Goal: Task Accomplishment & Management: Manage account settings

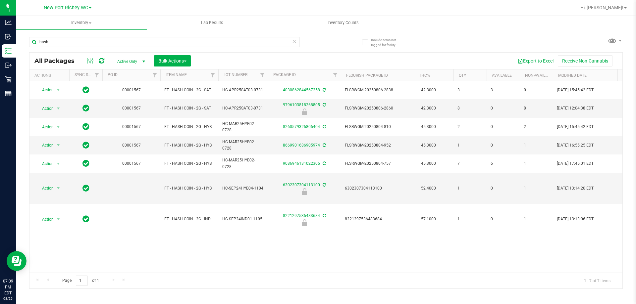
type input "hash"
click at [294, 42] on icon at bounding box center [294, 41] width 5 height 8
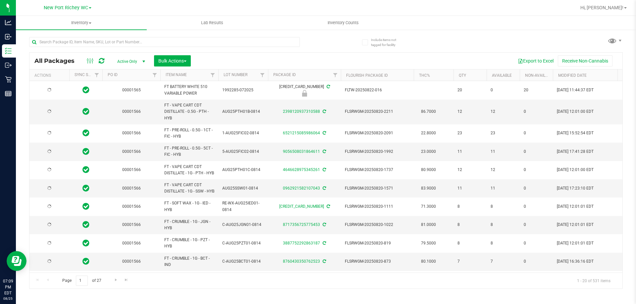
type input "[DATE]"
click at [283, 42] on input "text" at bounding box center [164, 42] width 271 height 10
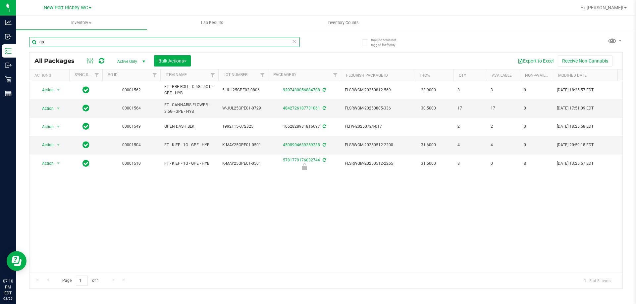
type input "gp"
click at [294, 41] on icon at bounding box center [294, 41] width 5 height 8
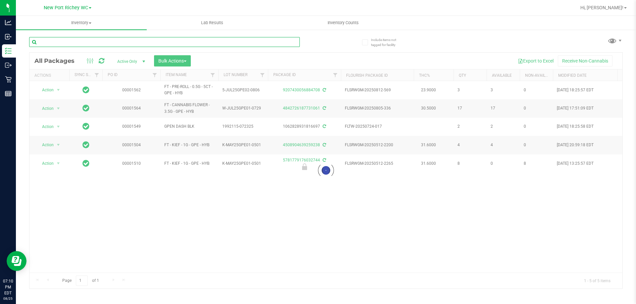
click at [263, 44] on input "text" at bounding box center [164, 42] width 271 height 10
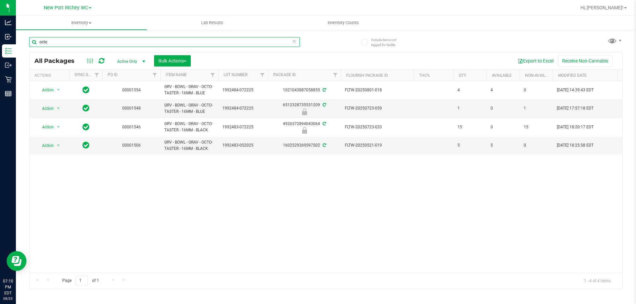
type input "octo"
click at [295, 44] on icon at bounding box center [294, 41] width 5 height 8
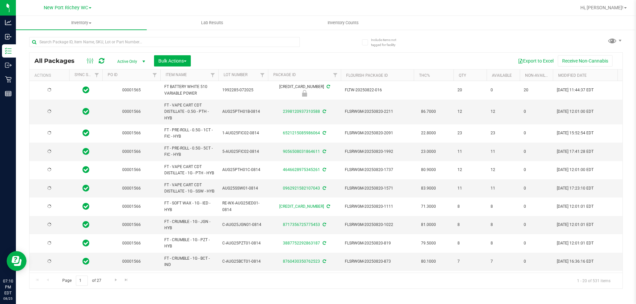
type input "[DATE]"
click at [229, 42] on input "text" at bounding box center [164, 42] width 271 height 10
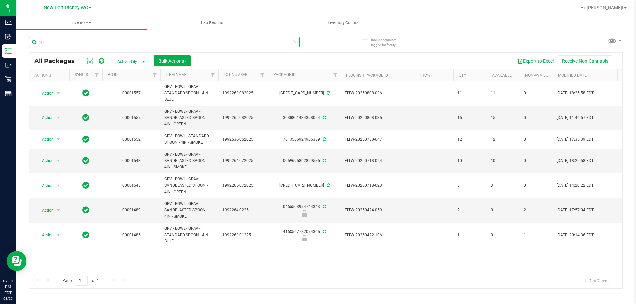
type input "s"
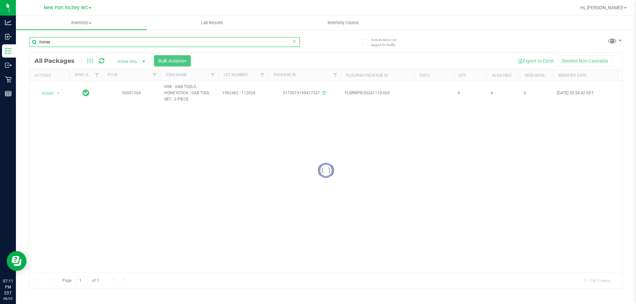
type input "honey"
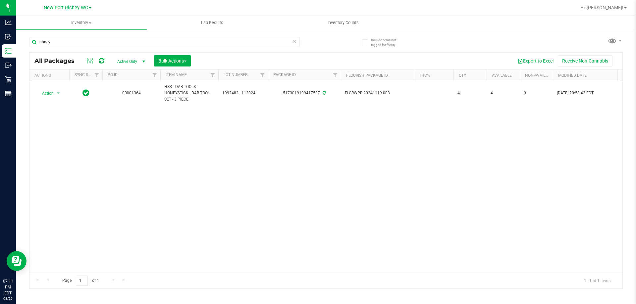
click at [294, 38] on icon at bounding box center [294, 41] width 5 height 8
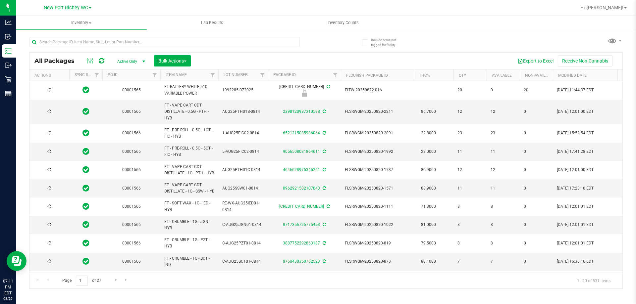
type input "[DATE]"
click at [292, 38] on input "text" at bounding box center [164, 42] width 271 height 10
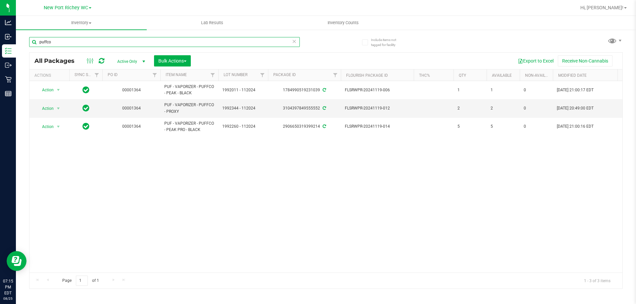
drag, startPoint x: 155, startPoint y: 41, endPoint x: 635, endPoint y: 119, distance: 486.8
click at [24, 39] on div "Analytics Inbound Inventory Outbound Retail Reports 07:15 PM EDT [DATE] 08/25 […" at bounding box center [318, 152] width 636 height 304
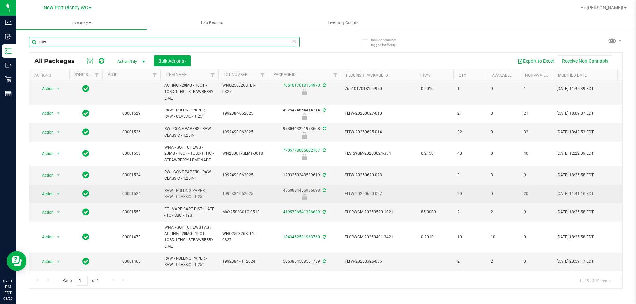
scroll to position [215, 0]
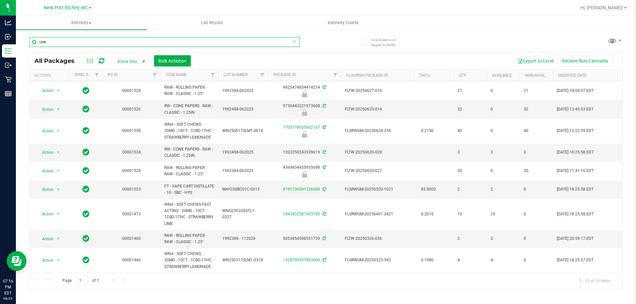
type input "raw"
click at [293, 41] on icon at bounding box center [294, 41] width 5 height 8
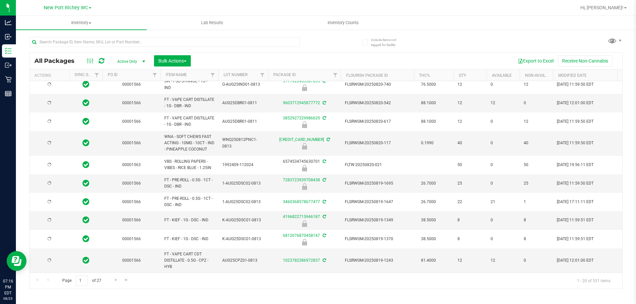
type input "[DATE]"
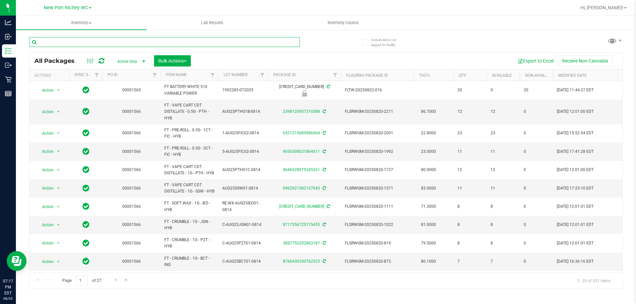
click at [290, 39] on input "text" at bounding box center [164, 42] width 271 height 10
type input "bic"
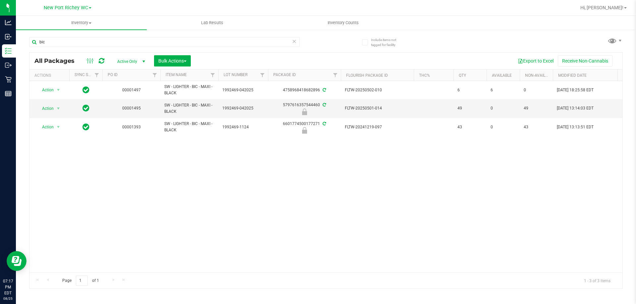
click at [293, 41] on icon at bounding box center [294, 41] width 5 height 8
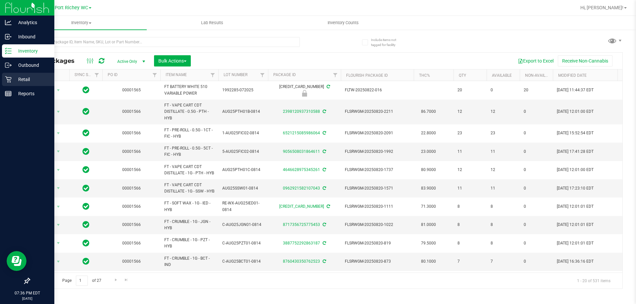
click at [20, 77] on p "Retail" at bounding box center [32, 80] width 40 height 8
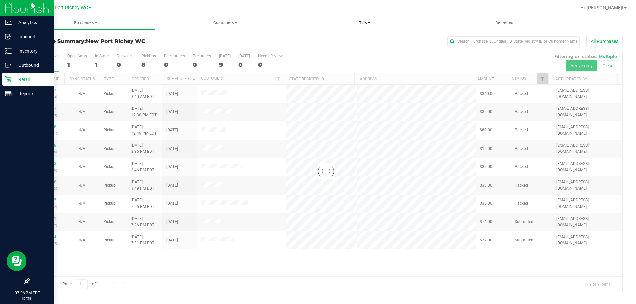
click at [364, 23] on span "Tills" at bounding box center [364, 23] width 139 height 6
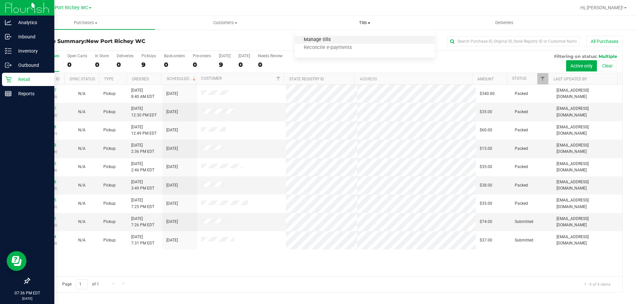
click at [322, 40] on span "Manage tills" at bounding box center [317, 40] width 45 height 6
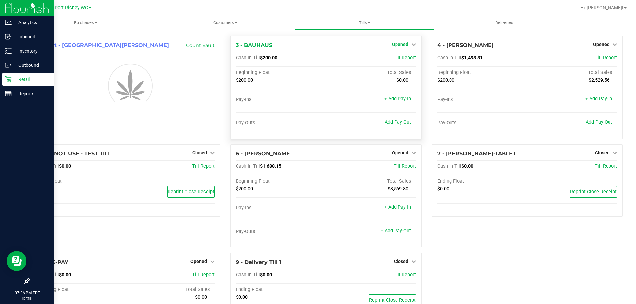
click at [405, 43] on link "Opened" at bounding box center [404, 44] width 24 height 5
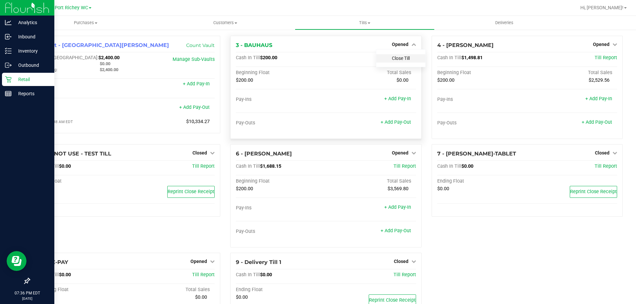
click at [401, 58] on link "Close Till" at bounding box center [401, 58] width 18 height 5
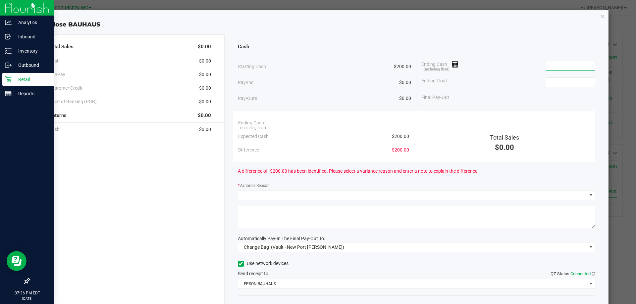
click at [546, 68] on input at bounding box center [570, 65] width 49 height 9
type input "5"
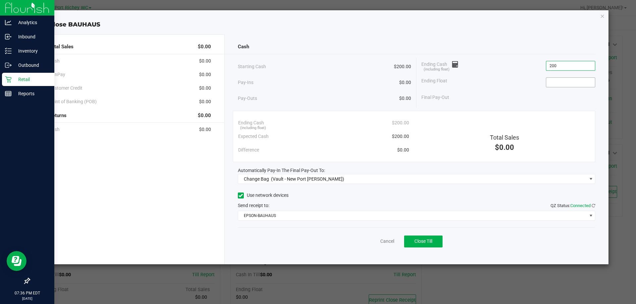
type input "$200.00"
click at [548, 83] on input at bounding box center [570, 82] width 49 height 9
type input "$200.00"
click at [486, 88] on div "Ending Float $200.00" at bounding box center [508, 82] width 174 height 17
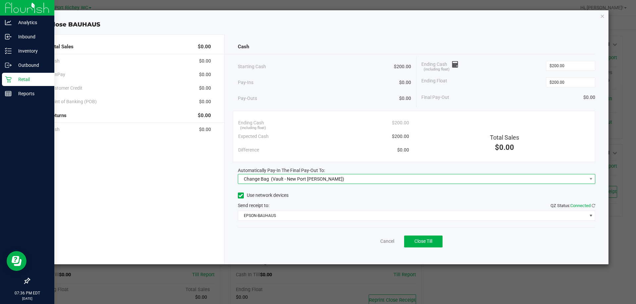
click at [319, 177] on span "(Vault - New Port [PERSON_NAME])" at bounding box center [307, 179] width 73 height 5
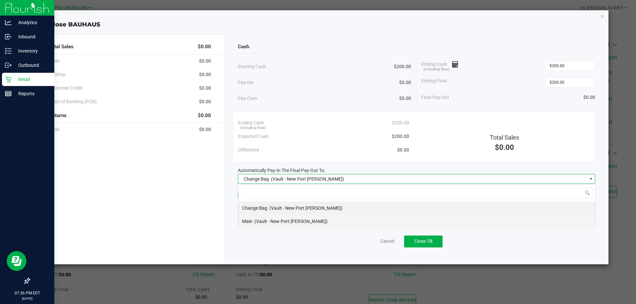
scroll to position [10, 357]
click at [279, 223] on span "(Vault - New Port [PERSON_NAME])" at bounding box center [290, 221] width 73 height 5
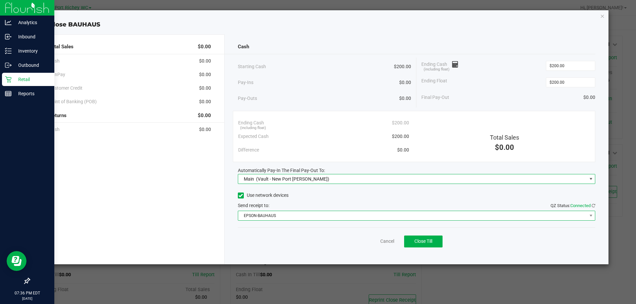
click at [295, 214] on span "EPSON-BAUHAUS" at bounding box center [412, 215] width 349 height 9
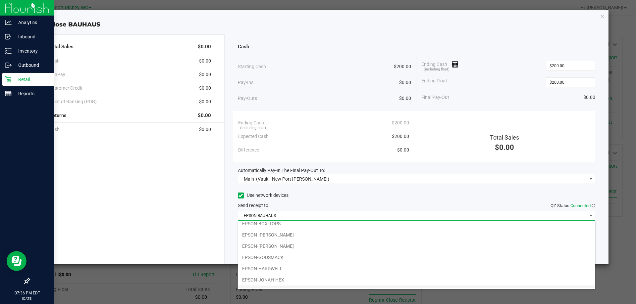
scroll to position [24, 0]
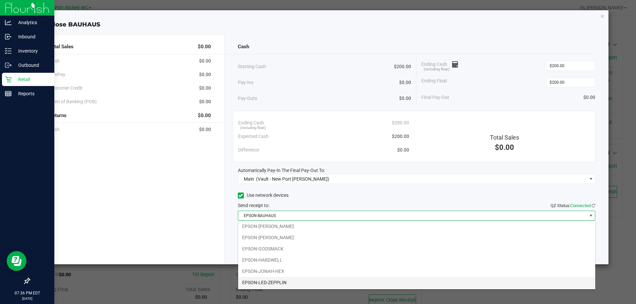
click at [272, 278] on li "EPSON-LED-ZEPPLIN" at bounding box center [416, 282] width 357 height 11
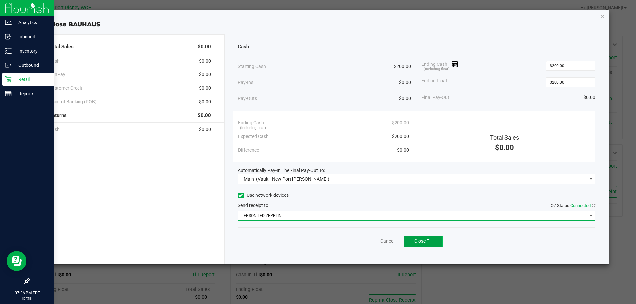
click at [424, 245] on button "Close Till" at bounding box center [423, 242] width 38 height 12
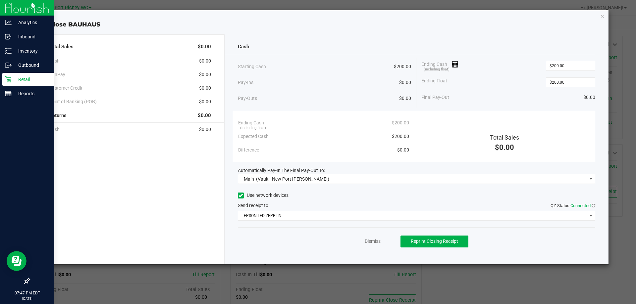
click at [596, 18] on div "Close BAUHAUS Total Sales $0.00 Cash $0.00 CanPay $0.00 Customer Credit $0.00 P…" at bounding box center [320, 137] width 576 height 254
click at [603, 16] on icon "button" at bounding box center [602, 16] width 5 height 8
